Goal: Task Accomplishment & Management: Complete application form

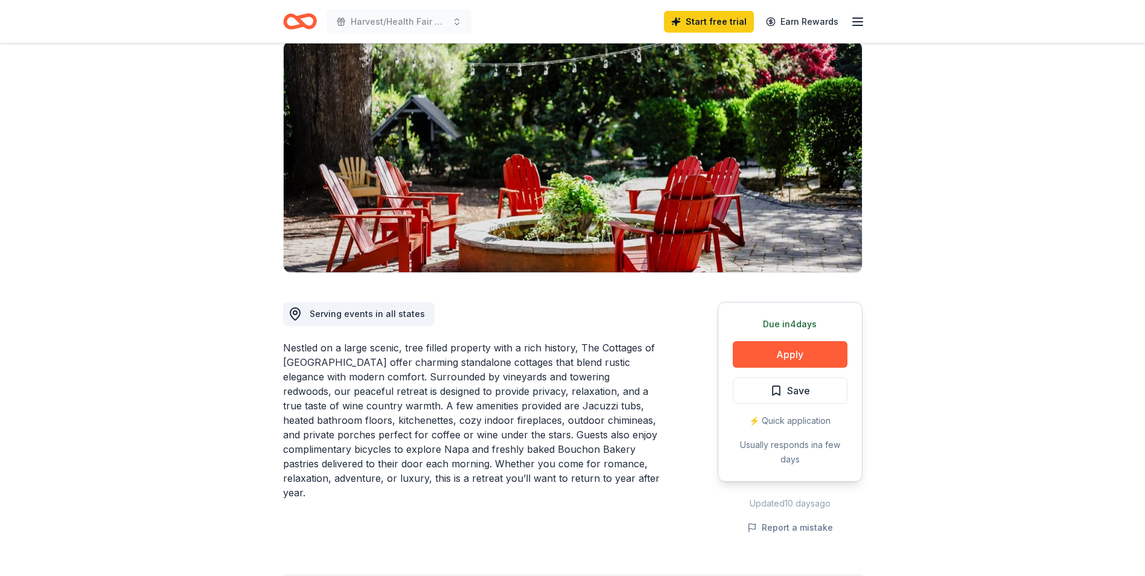
scroll to position [106, 0]
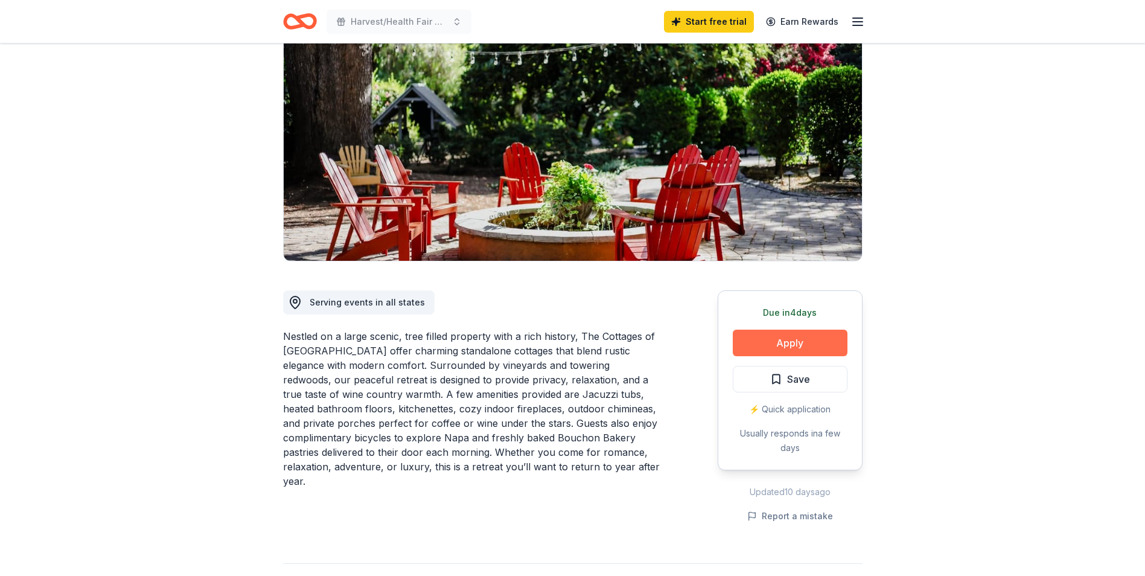
click at [787, 343] on button "Apply" at bounding box center [790, 343] width 115 height 27
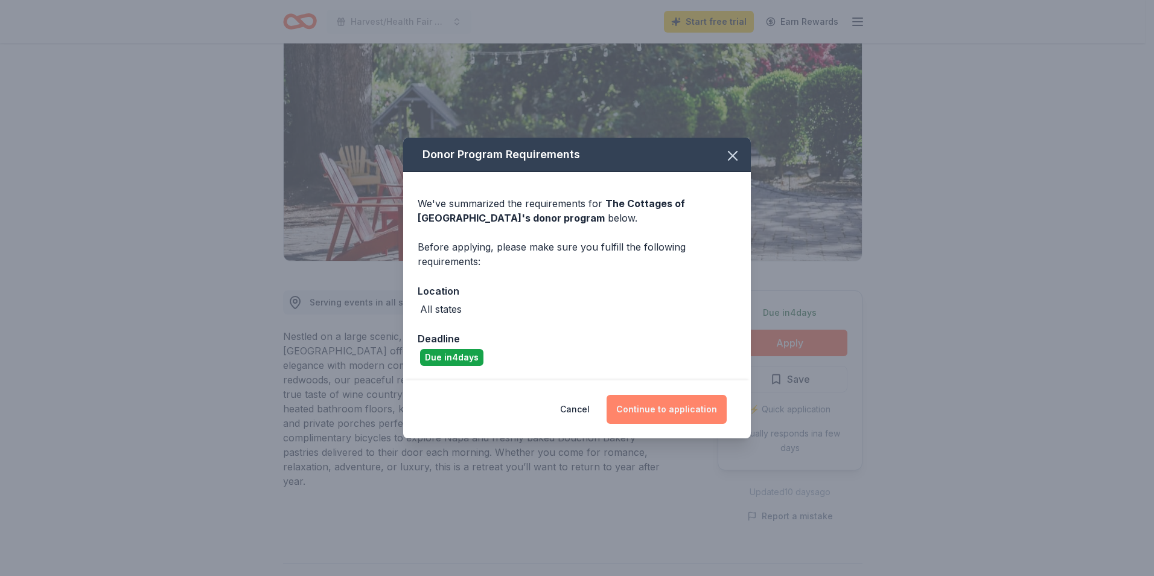
click at [659, 408] on button "Continue to application" at bounding box center [667, 409] width 120 height 29
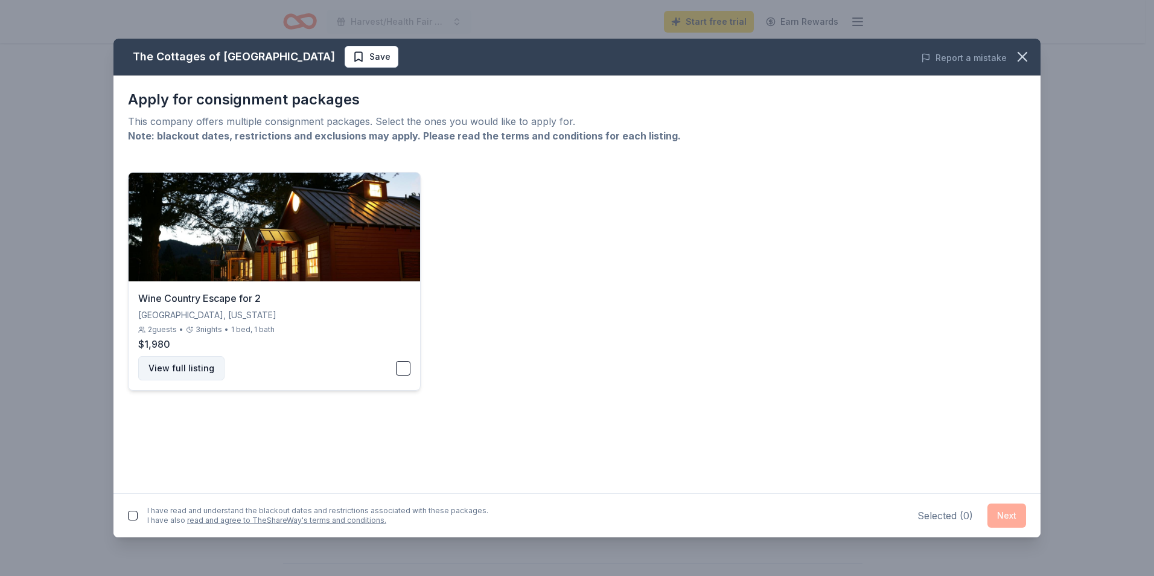
click at [173, 366] on button "View full listing" at bounding box center [181, 368] width 86 height 24
click at [1020, 51] on icon "button" at bounding box center [1022, 56] width 17 height 17
